Goal: Task Accomplishment & Management: Use online tool/utility

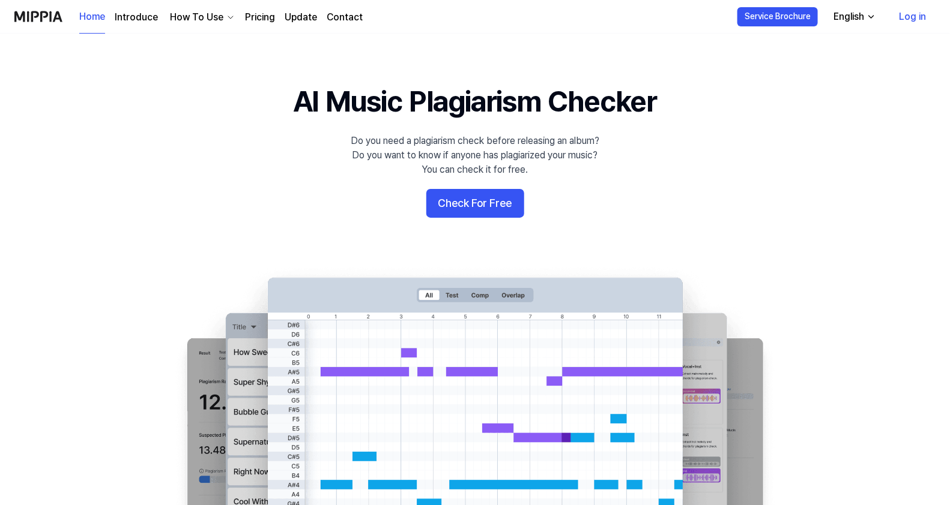
click at [910, 9] on link "Log in" at bounding box center [912, 17] width 46 height 34
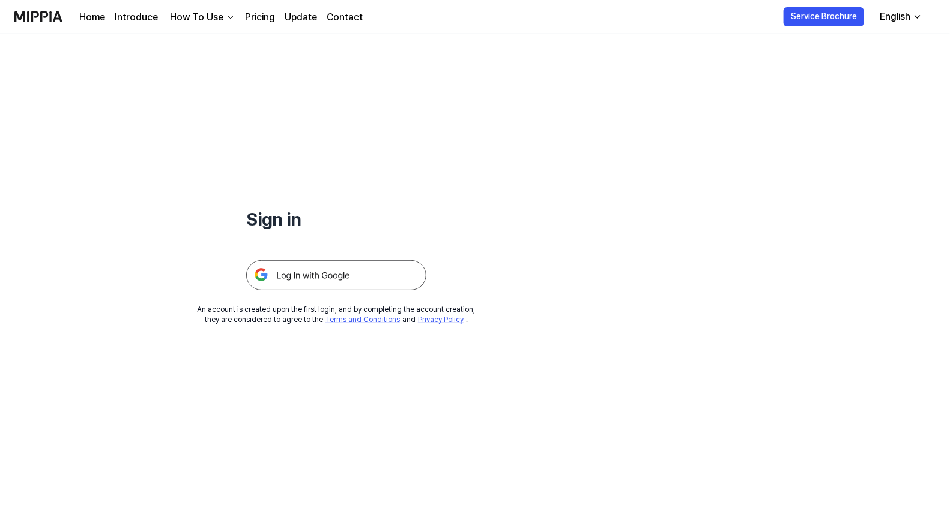
click at [362, 268] on img at bounding box center [336, 275] width 180 height 30
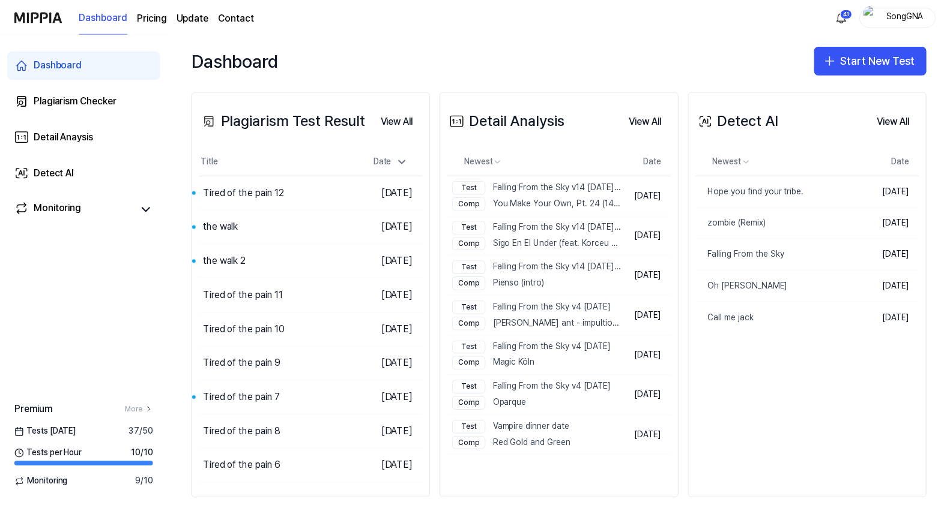
scroll to position [250, 0]
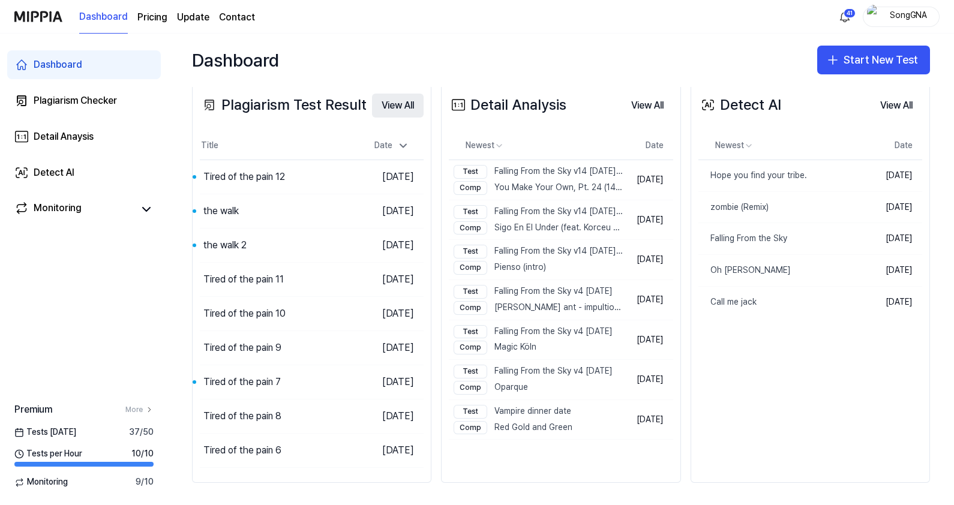
click at [400, 100] on button "View All" at bounding box center [398, 106] width 52 height 24
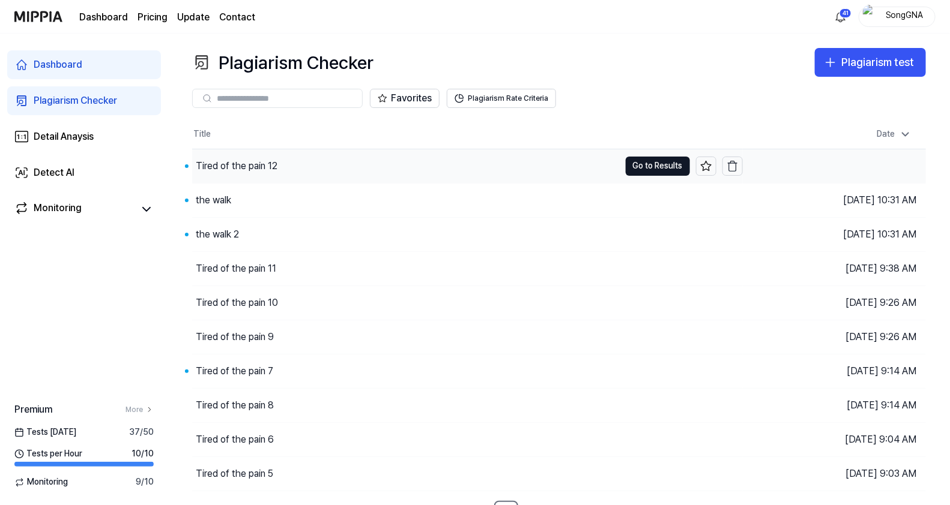
scroll to position [17, 0]
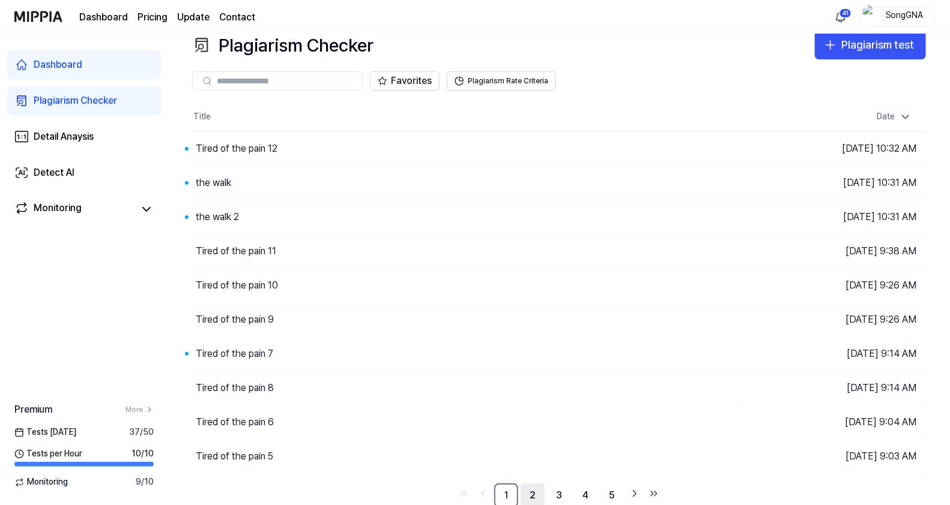
click at [533, 498] on link "2" at bounding box center [532, 496] width 24 height 24
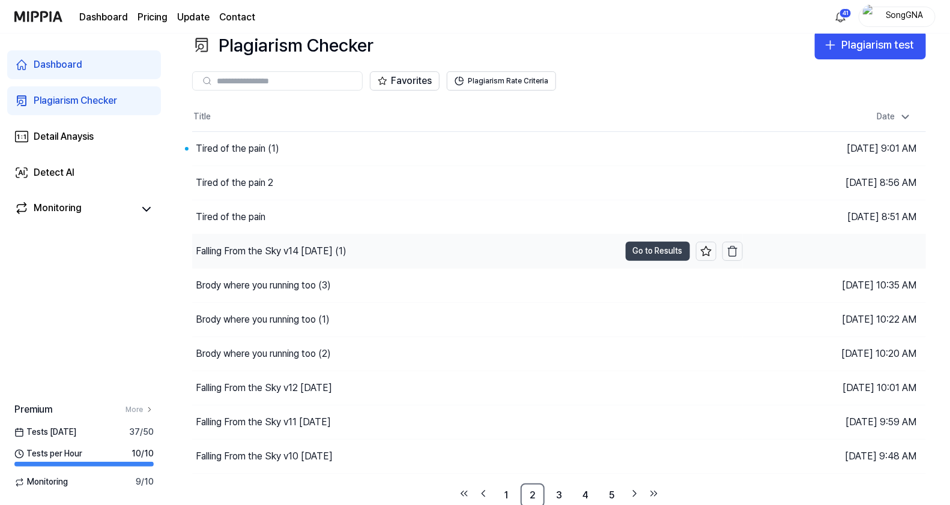
click at [642, 243] on button "Go to Results" at bounding box center [657, 251] width 64 height 19
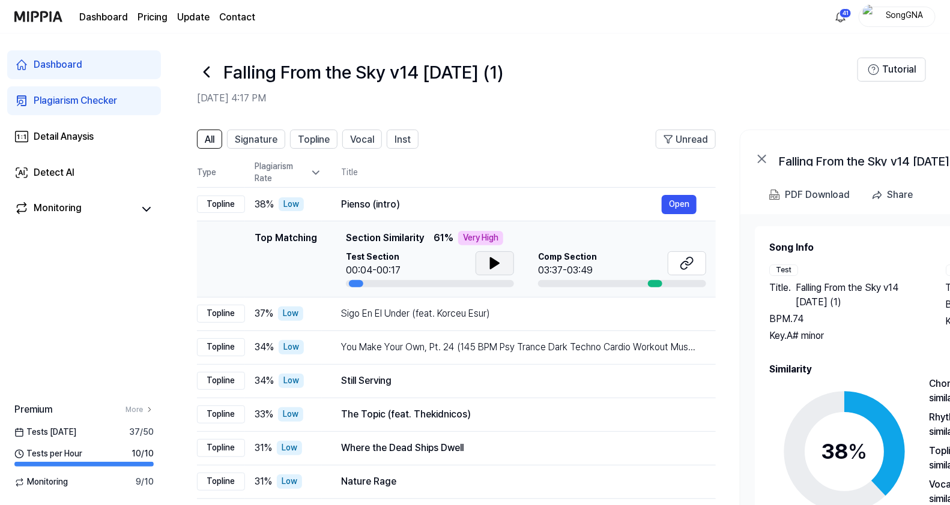
click at [483, 262] on button at bounding box center [494, 263] width 38 height 24
click at [495, 263] on icon at bounding box center [494, 263] width 8 height 11
click at [496, 263] on icon at bounding box center [497, 264] width 2 height 10
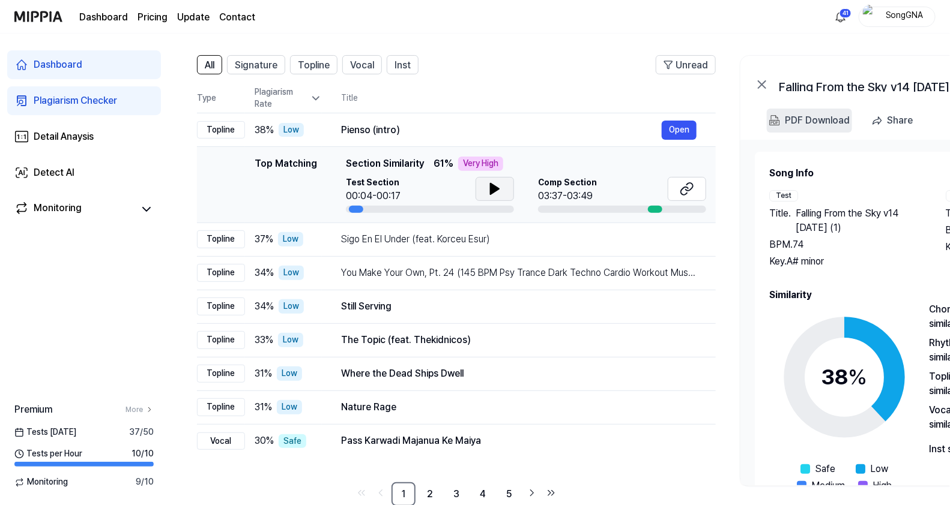
click at [822, 119] on div "PDF Download" at bounding box center [816, 121] width 65 height 16
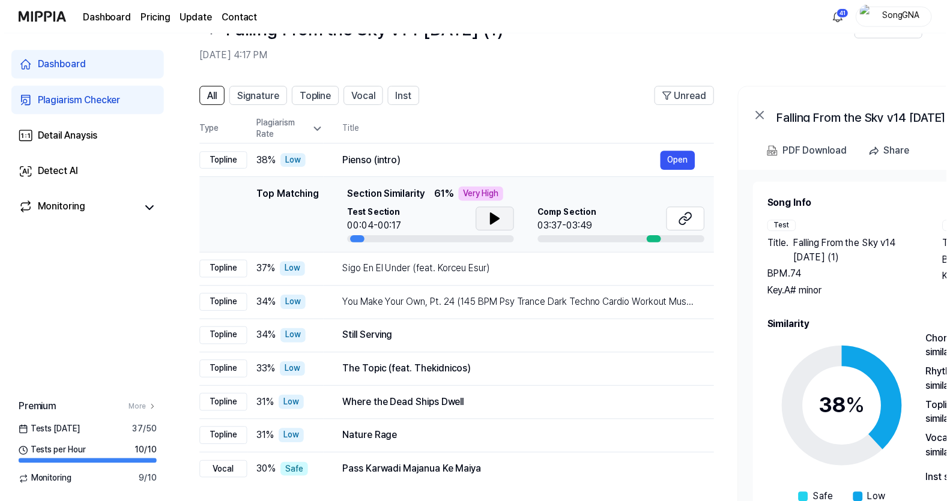
scroll to position [0, 0]
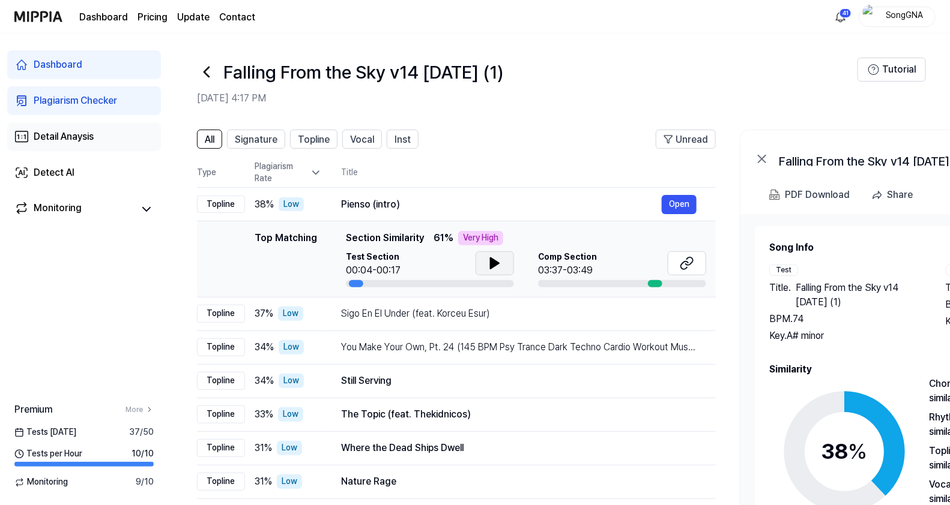
click at [56, 127] on link "Detail Anaysis" at bounding box center [84, 136] width 154 height 29
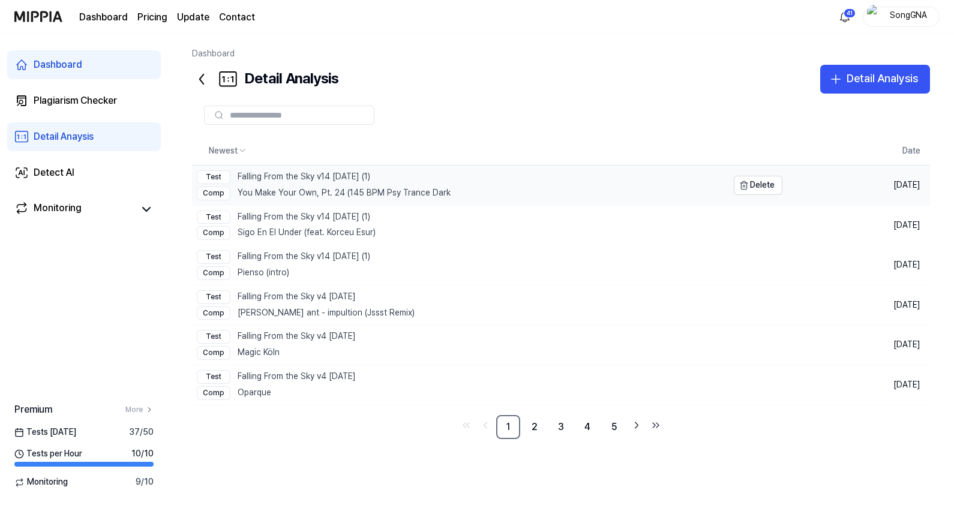
click at [282, 187] on div "Comp You Make Your Own, Pt. 24 (145 BPM Psy Trance Dark" at bounding box center [324, 194] width 254 height 14
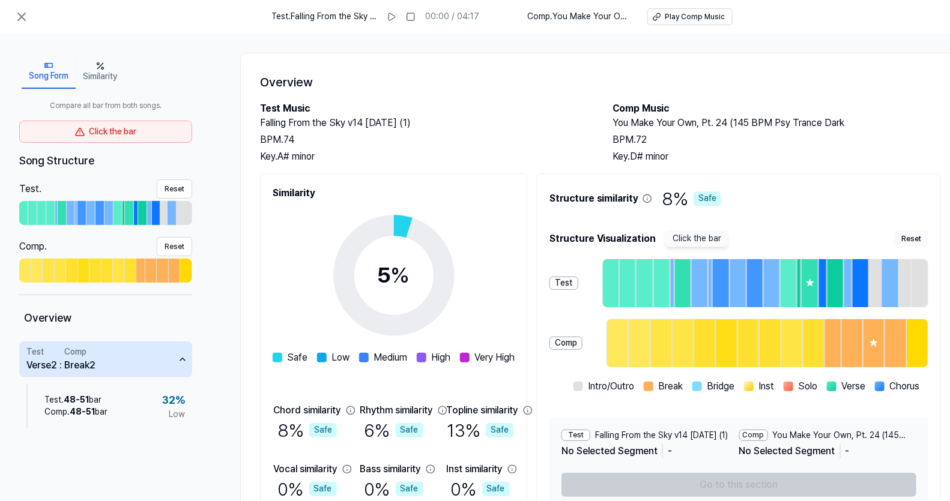
click at [104, 69] on icon "button" at bounding box center [100, 66] width 10 height 10
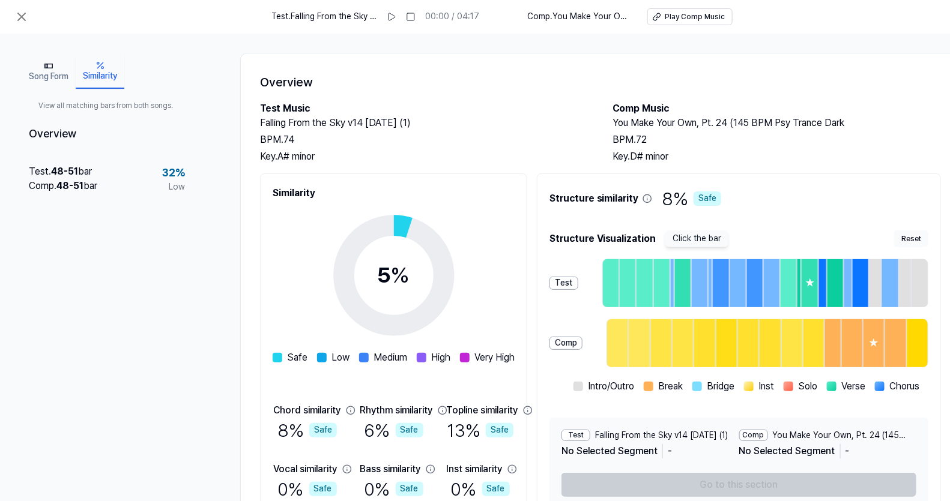
click at [56, 72] on button "Song Form" at bounding box center [49, 72] width 54 height 34
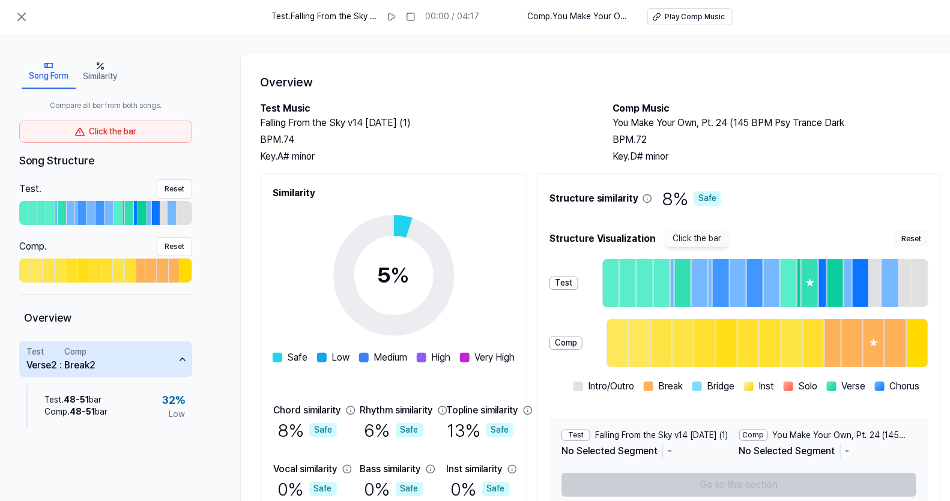
click at [492, 60] on div "Overview Test Music Falling From the Sky v14 09.19.25 (1) BPM. 74 Key. A# minor…" at bounding box center [600, 297] width 720 height 489
click at [802, 47] on div "Song Form Similarity Compare all bar from both songs. Click the bar Song Struct…" at bounding box center [490, 297] width 980 height 527
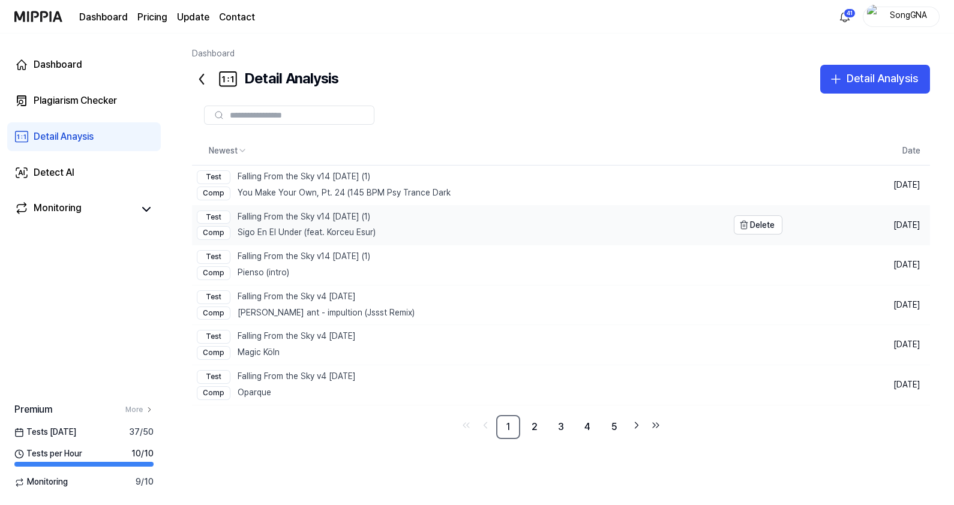
click at [278, 223] on div "Test Falling From the Sky v14 09.19.25 (1)" at bounding box center [286, 218] width 179 height 14
click at [284, 259] on div "Test Falling From the Sky v14 09.19.25 (1)" at bounding box center [283, 257] width 173 height 14
click at [309, 303] on div "Test Falling From the Sky v4 09.19.25 Comp Paul ant - impultion (Jssst Remix)" at bounding box center [306, 306] width 218 height 40
click at [532, 419] on link "2" at bounding box center [535, 427] width 24 height 24
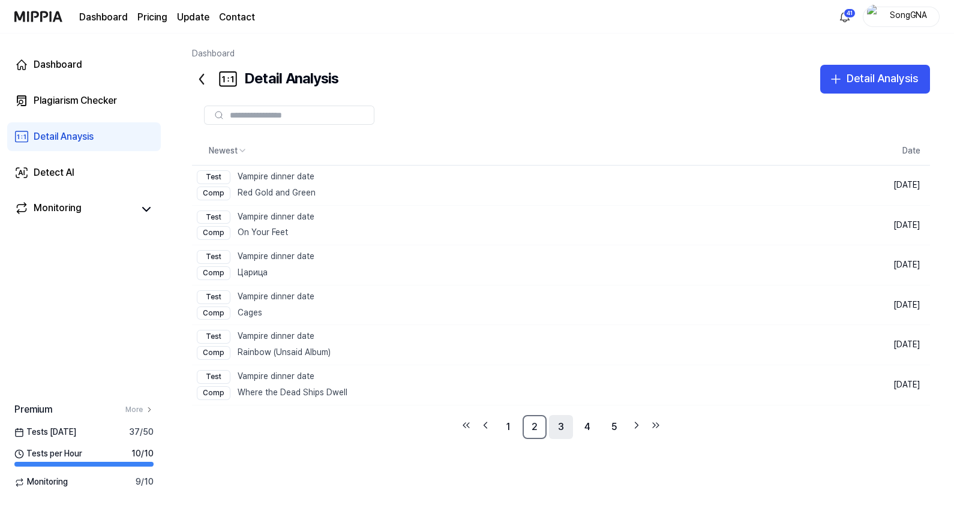
click at [557, 427] on link "3" at bounding box center [561, 427] width 24 height 24
click at [586, 420] on link "4" at bounding box center [588, 427] width 24 height 24
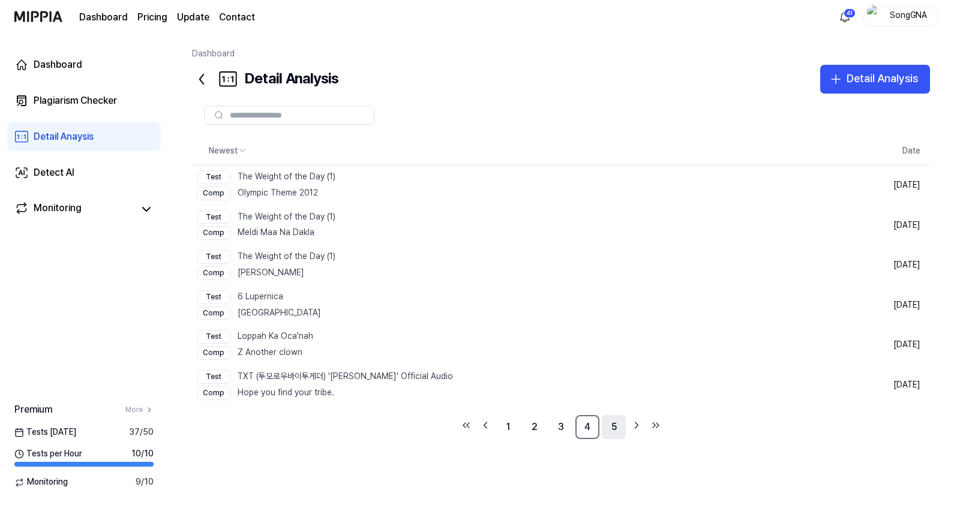
click at [612, 420] on link "5" at bounding box center [614, 427] width 24 height 24
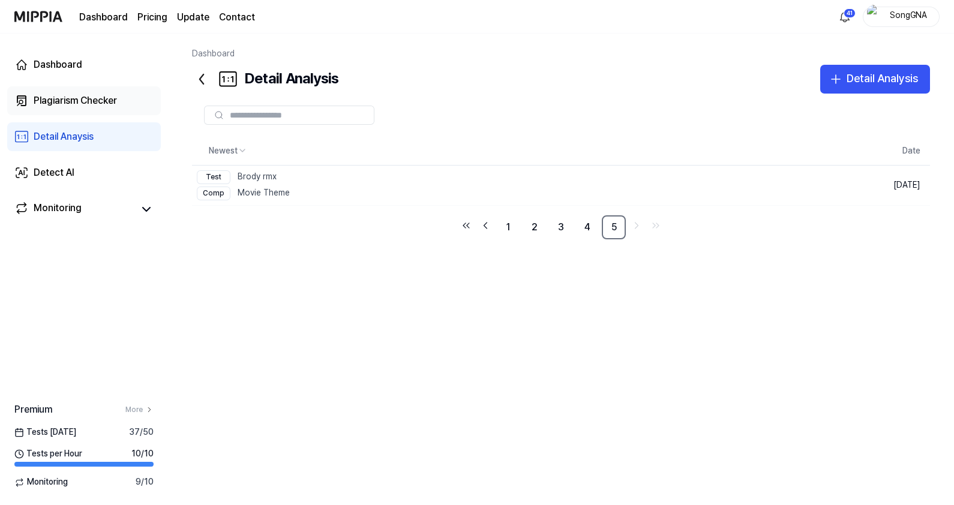
click at [46, 95] on div "Plagiarism Checker" at bounding box center [75, 101] width 83 height 14
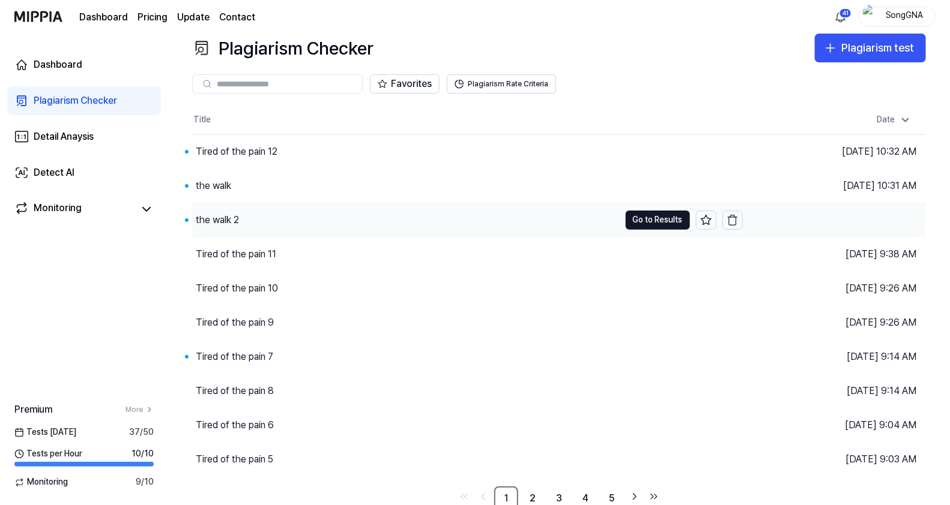
scroll to position [17, 0]
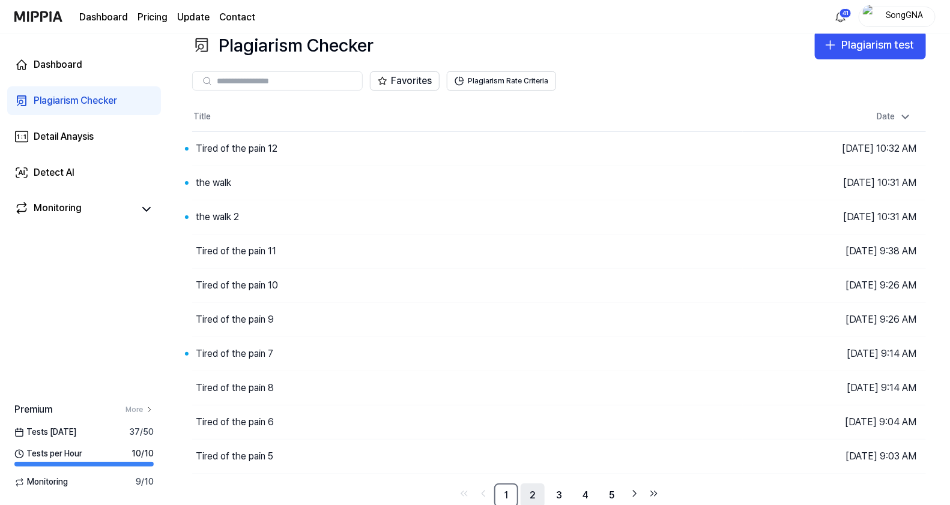
click at [536, 486] on link "2" at bounding box center [532, 496] width 24 height 24
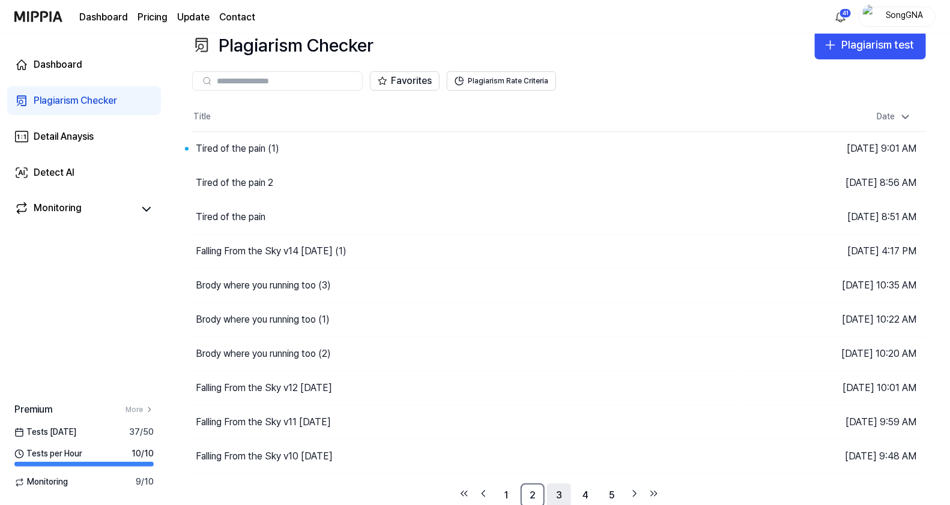
click at [554, 492] on link "3" at bounding box center [559, 496] width 24 height 24
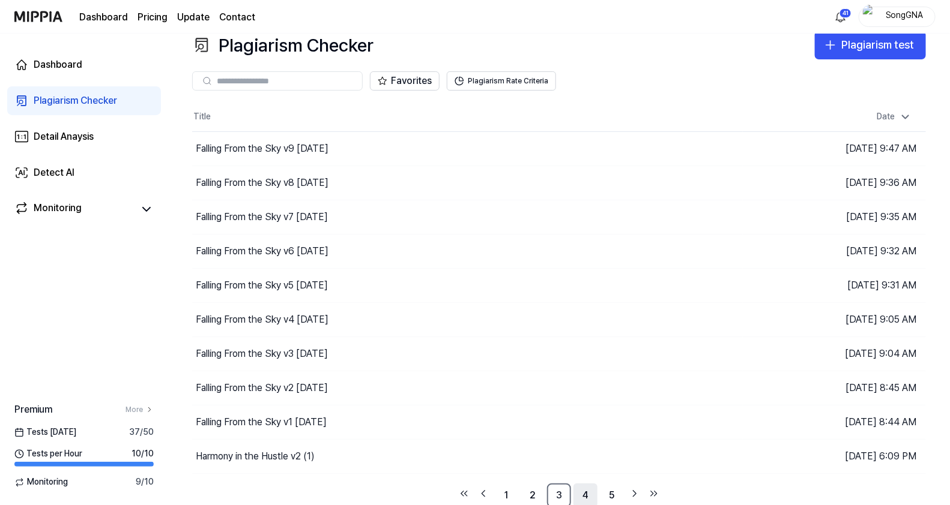
click at [580, 488] on link "4" at bounding box center [585, 496] width 24 height 24
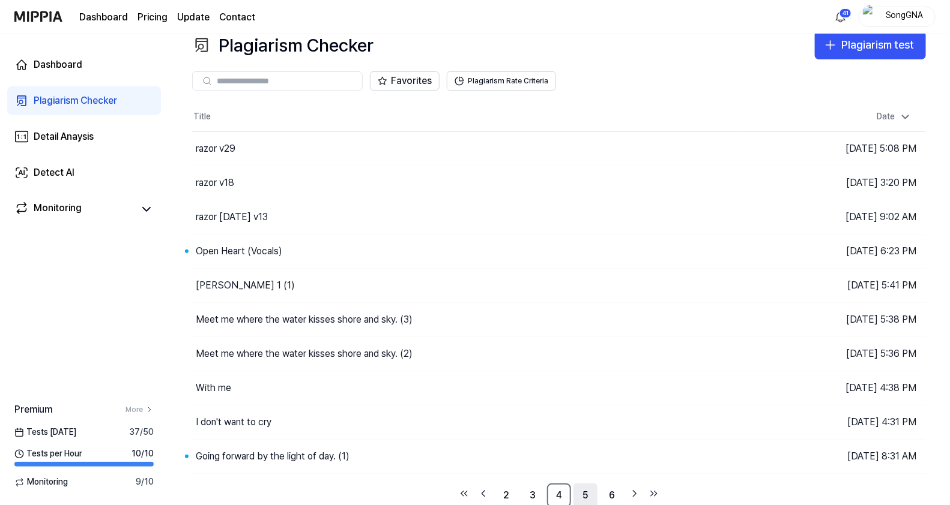
click at [589, 492] on link "5" at bounding box center [585, 496] width 24 height 24
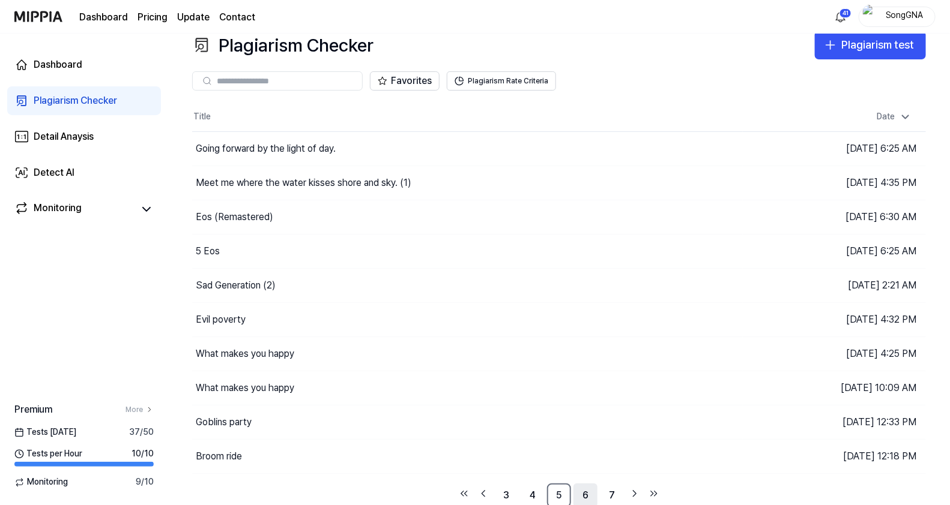
click at [586, 494] on link "6" at bounding box center [585, 496] width 24 height 24
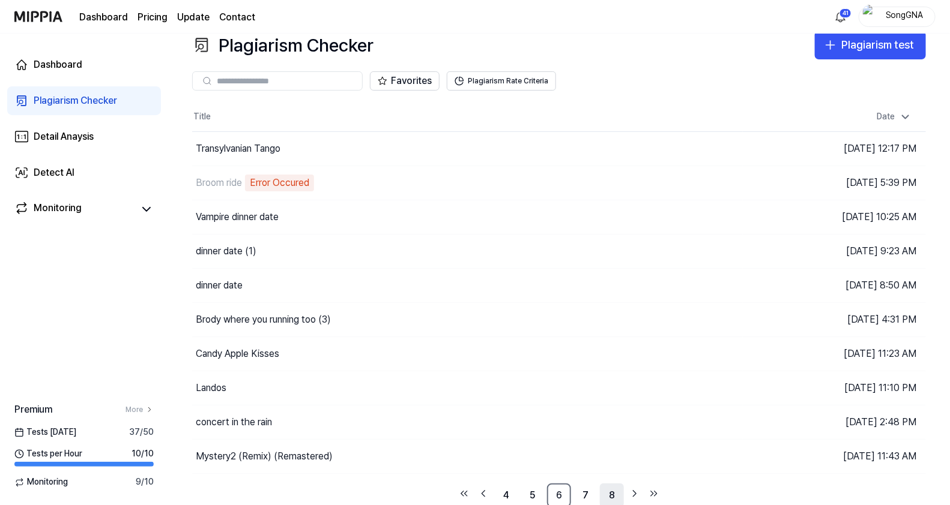
click at [610, 498] on link "8" at bounding box center [612, 496] width 24 height 24
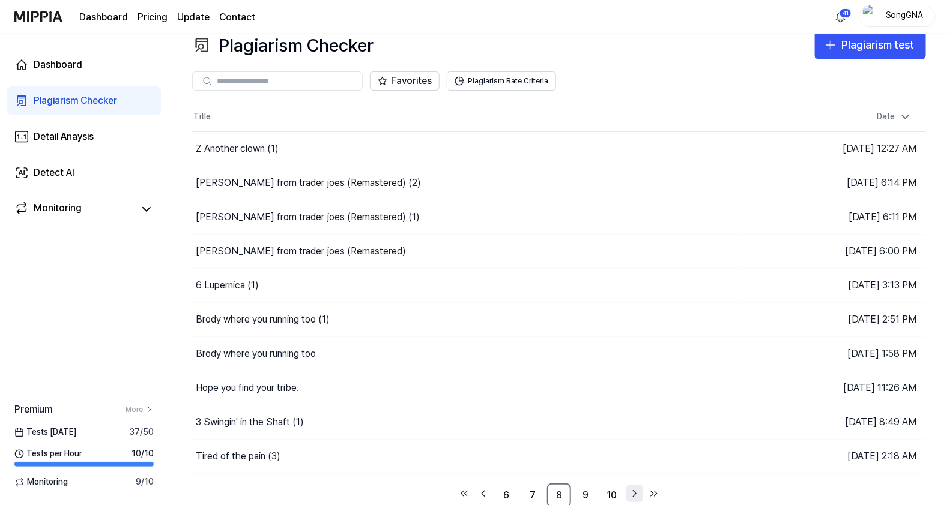
click at [627, 486] on link "Go to next page" at bounding box center [634, 494] width 17 height 17
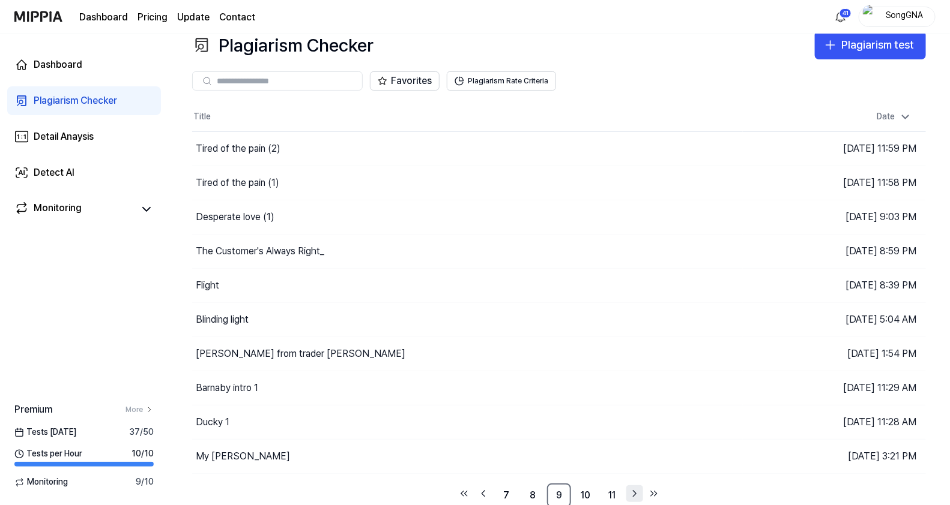
click at [629, 489] on icon "Go to next page" at bounding box center [634, 494] width 12 height 14
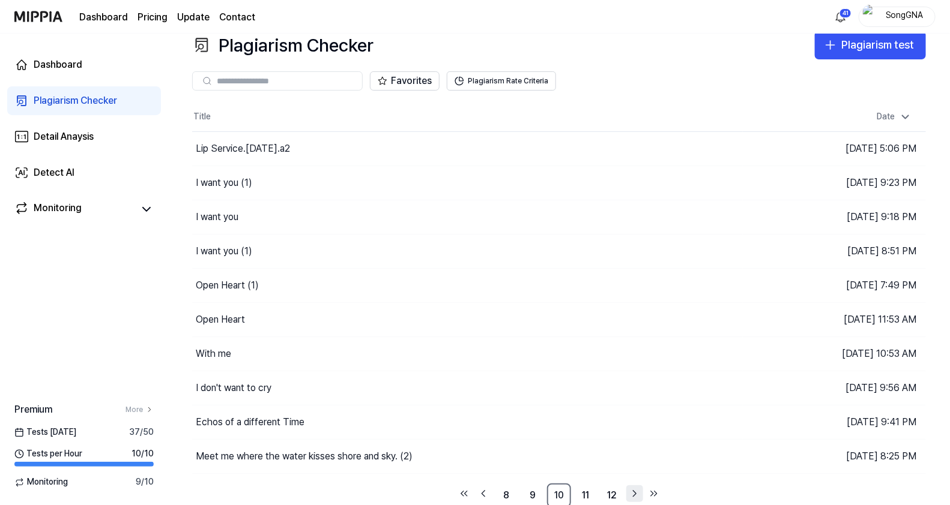
click at [629, 489] on icon "Go to next page" at bounding box center [634, 494] width 12 height 14
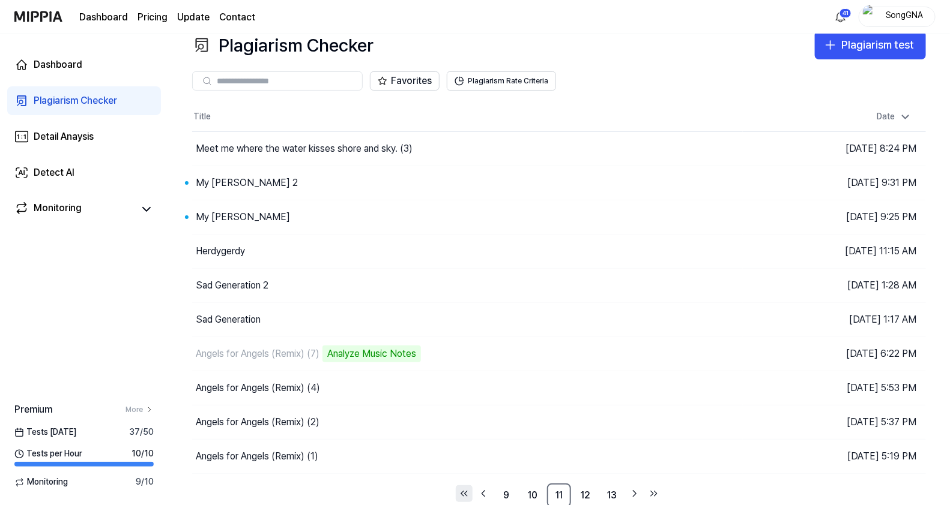
click at [465, 487] on icon "Go to first page" at bounding box center [464, 494] width 12 height 14
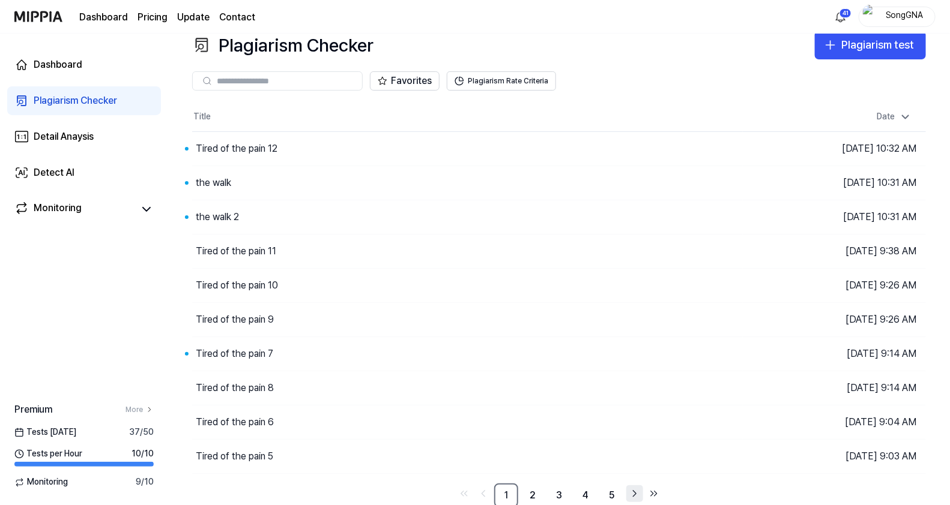
click at [632, 498] on icon "Go to next page" at bounding box center [634, 494] width 12 height 14
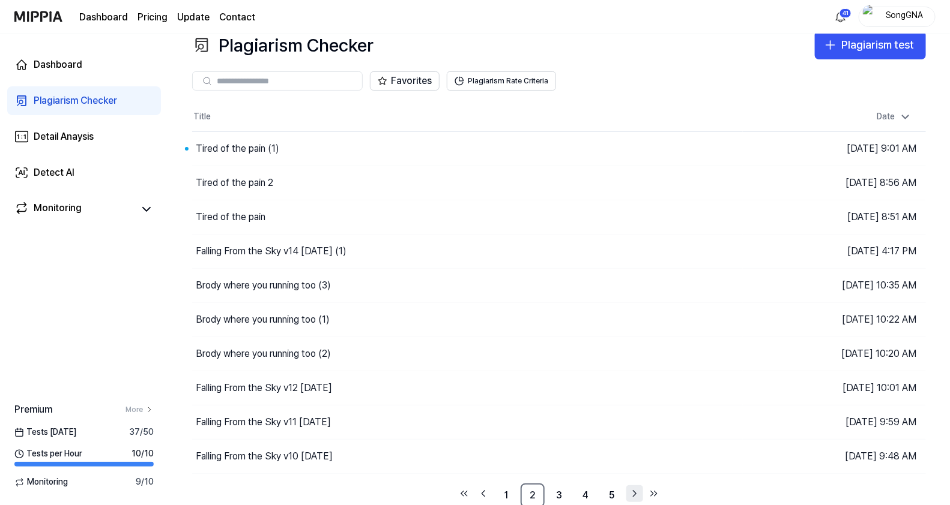
click at [632, 498] on icon "Go to next page" at bounding box center [634, 494] width 12 height 14
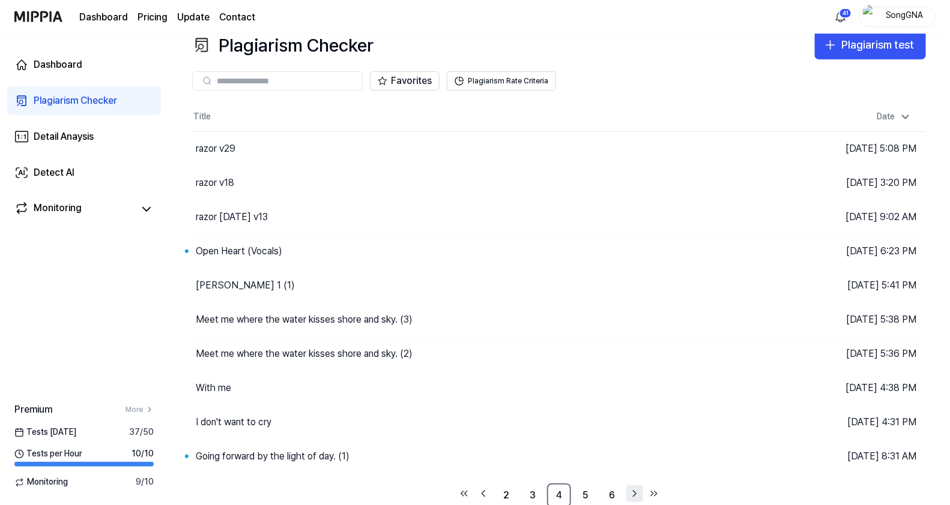
click at [632, 498] on icon "Go to next page" at bounding box center [634, 494] width 12 height 14
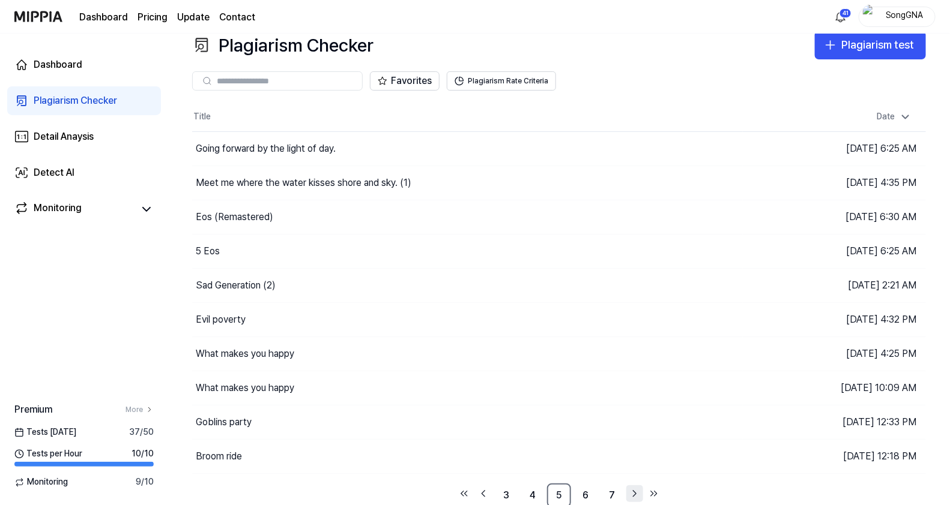
click at [631, 498] on icon "Go to next page" at bounding box center [634, 494] width 12 height 14
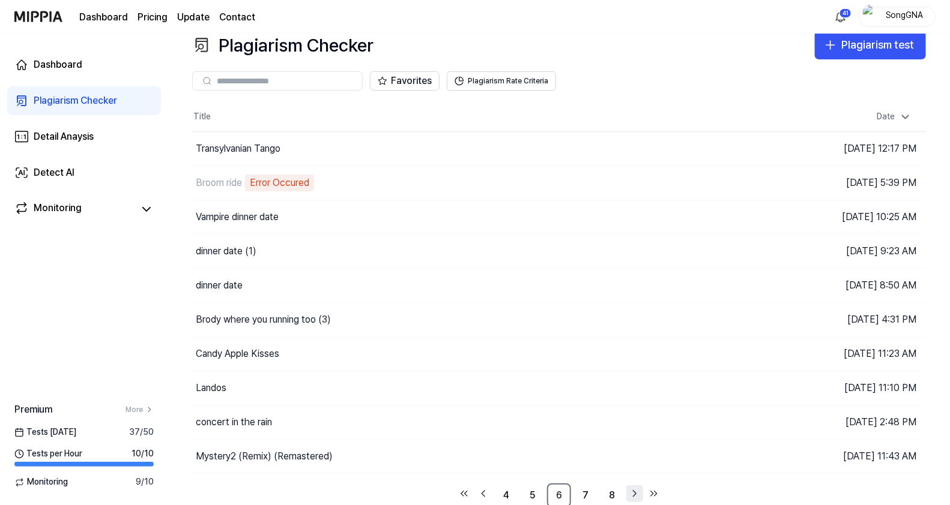
click at [631, 497] on icon "Go to next page" at bounding box center [634, 494] width 12 height 14
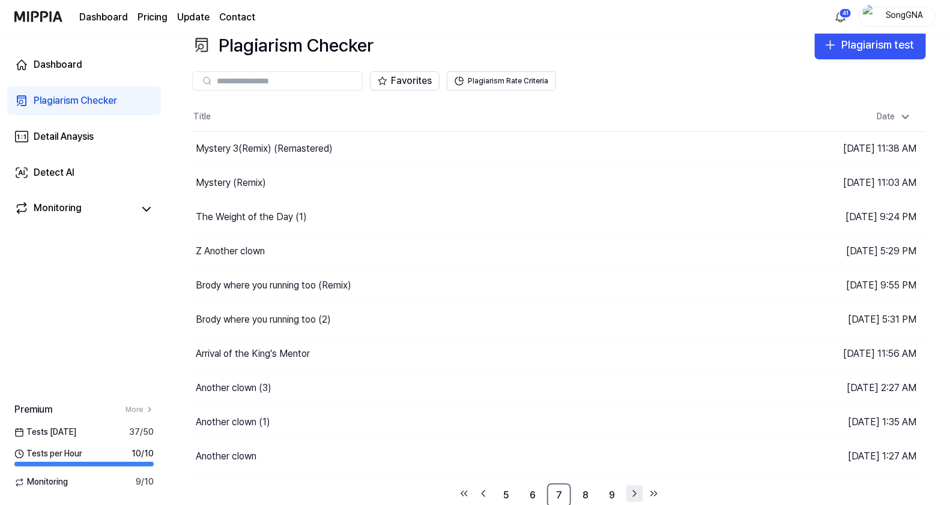
click at [631, 497] on icon "Go to next page" at bounding box center [634, 494] width 12 height 14
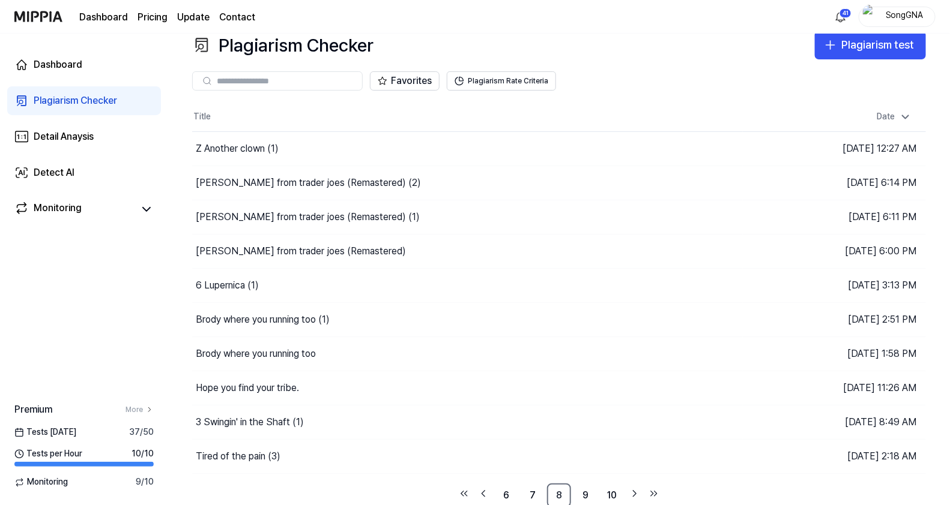
click at [214, 75] on div at bounding box center [277, 80] width 170 height 19
click at [235, 77] on input "text" at bounding box center [286, 81] width 138 height 11
type input "**********"
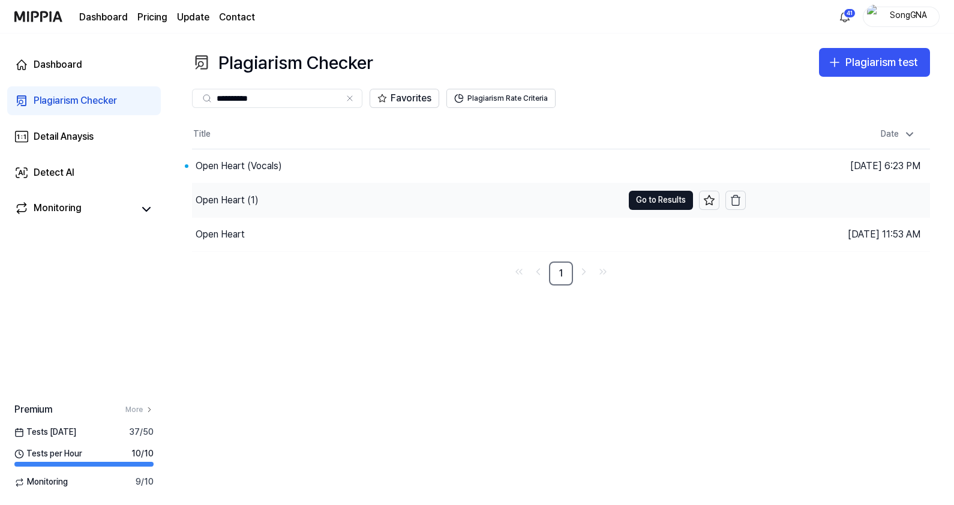
click at [224, 196] on div "Open Heart (1)" at bounding box center [227, 200] width 63 height 14
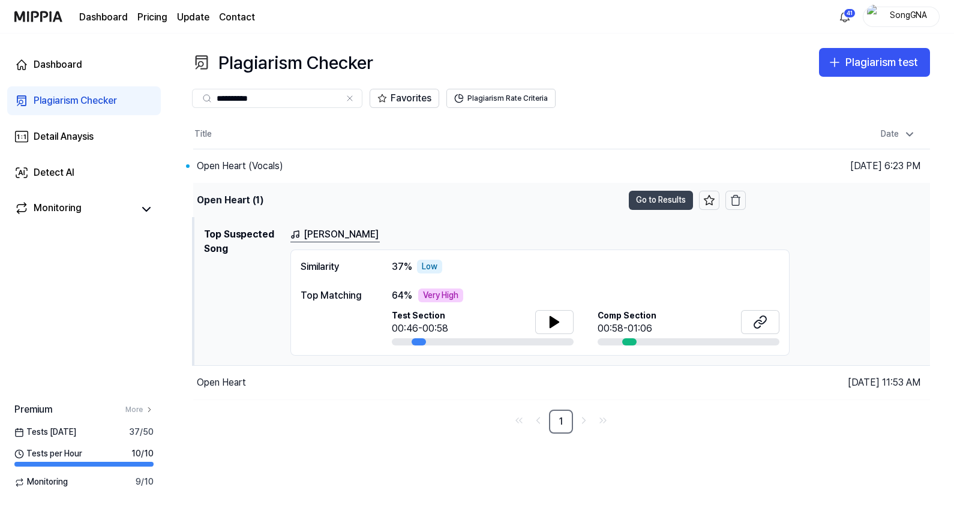
click at [655, 199] on button "Go to Results" at bounding box center [661, 200] width 64 height 19
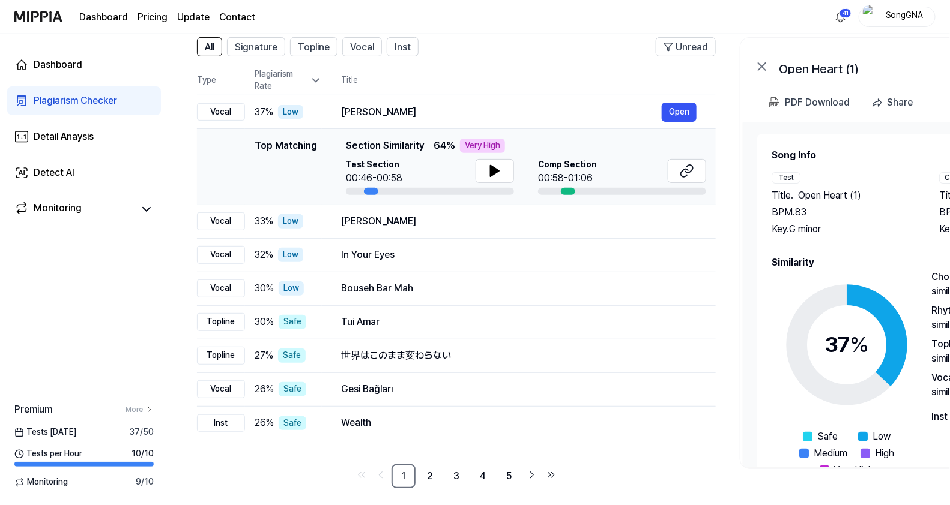
scroll to position [99, 0]
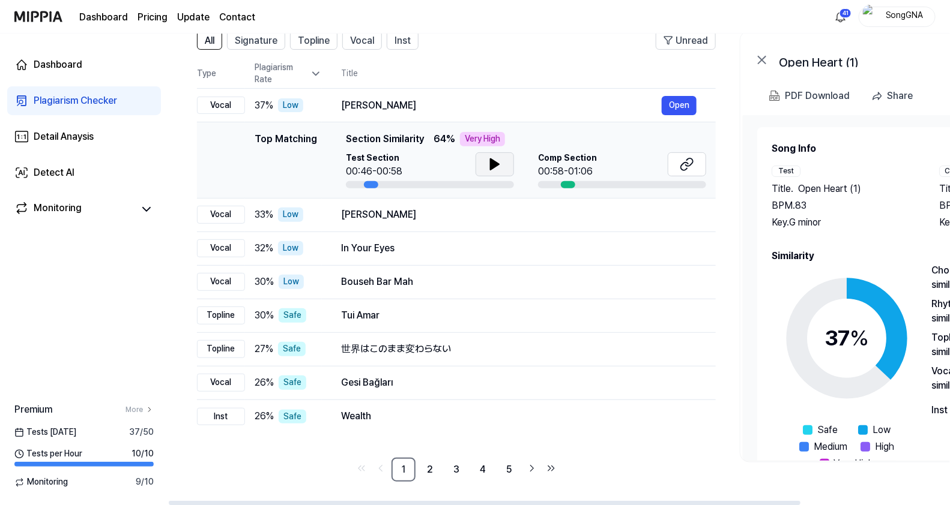
click at [495, 161] on icon at bounding box center [494, 164] width 8 height 11
click at [496, 161] on icon at bounding box center [497, 165] width 2 height 10
click at [793, 102] on div "PDF Download" at bounding box center [816, 96] width 65 height 16
